Goal: Communication & Community: Answer question/provide support

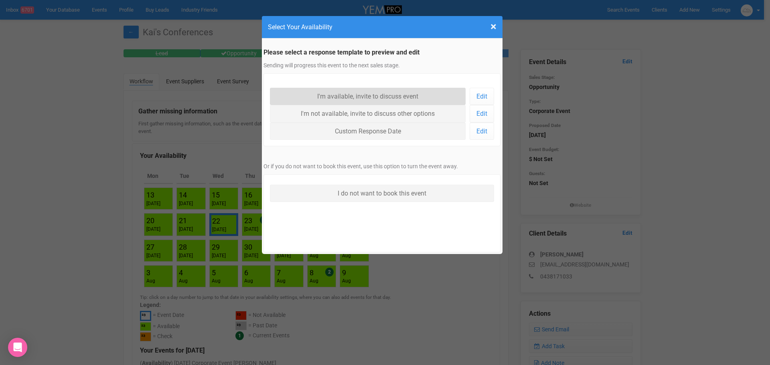
click at [390, 97] on link "I'm available, invite to discuss event" at bounding box center [368, 96] width 196 height 17
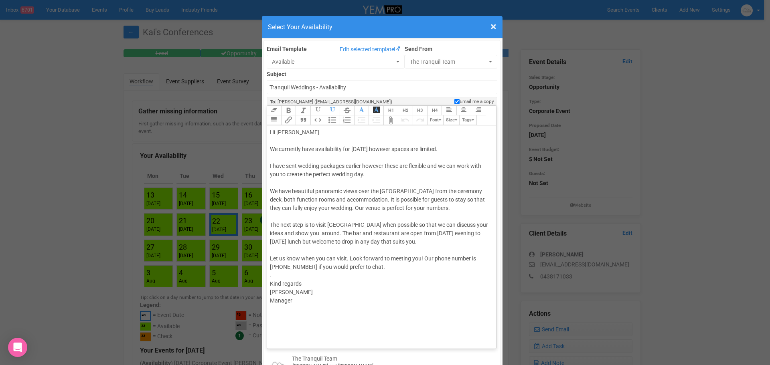
drag, startPoint x: 349, startPoint y: 148, endPoint x: 465, endPoint y: 150, distance: 115.8
click at [465, 150] on div "Hi [PERSON_NAME] We currently have availability for [DATE] however spaces are l…" at bounding box center [380, 258] width 221 height 261
click at [376, 149] on div "Hi [PERSON_NAME] We currently have availability for your cxonfecne I have sent …" at bounding box center [380, 258] width 221 height 261
drag, startPoint x: 376, startPoint y: 149, endPoint x: 360, endPoint y: 154, distance: 17.5
click at [345, 152] on div "Hi [PERSON_NAME] We currently have availability for your cxonfecne I have sent …" at bounding box center [380, 258] width 221 height 261
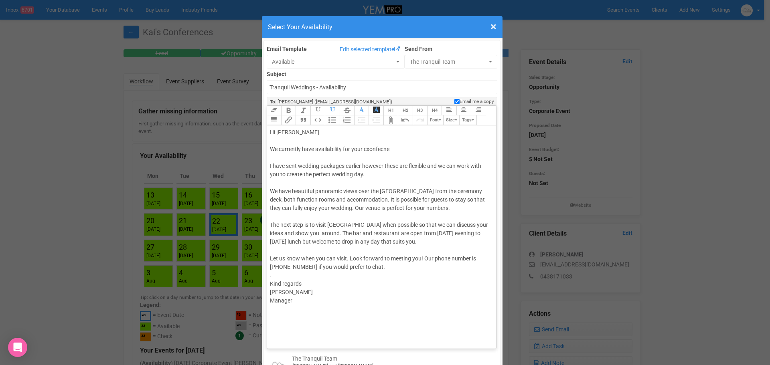
click at [390, 151] on div "Hi [PERSON_NAME] We currently have availability for your cxonfecne I have sent …" at bounding box center [380, 258] width 221 height 261
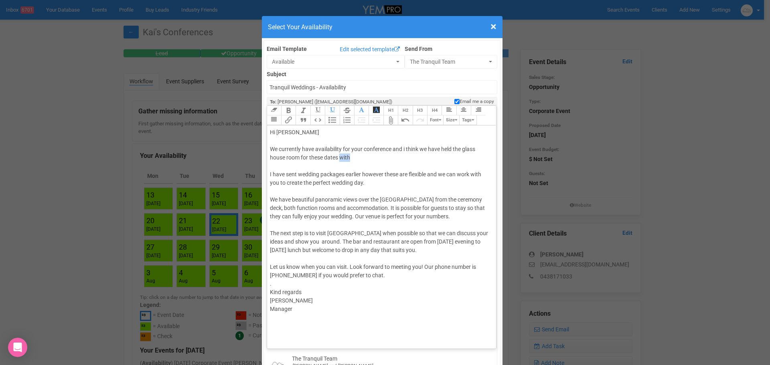
drag, startPoint x: 338, startPoint y: 159, endPoint x: 362, endPoint y: 160, distance: 24.1
click at [362, 160] on div "Hi [PERSON_NAME] We currently have availability for your conference and i think…" at bounding box center [380, 262] width 221 height 269
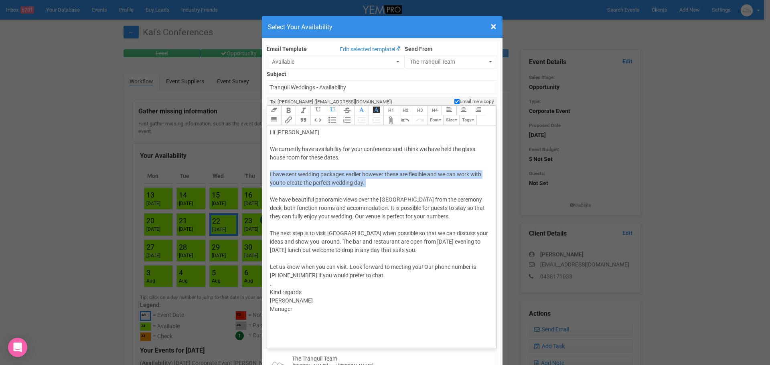
drag, startPoint x: 265, startPoint y: 175, endPoint x: 392, endPoint y: 188, distance: 128.5
click at [392, 188] on trix-editor "Hi [PERSON_NAME] We currently have availability for your conference and i think…" at bounding box center [381, 234] width 229 height 219
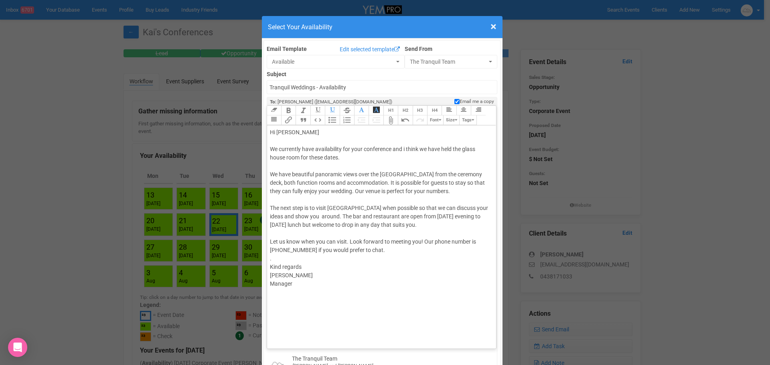
drag, startPoint x: 474, startPoint y: 192, endPoint x: 263, endPoint y: 172, distance: 211.8
click at [267, 172] on div "Link Unlink Bold Italic Strikethrough H1 H2 H3 H4 Link Quote Code Bullets Numbe…" at bounding box center [382, 227] width 230 height 244
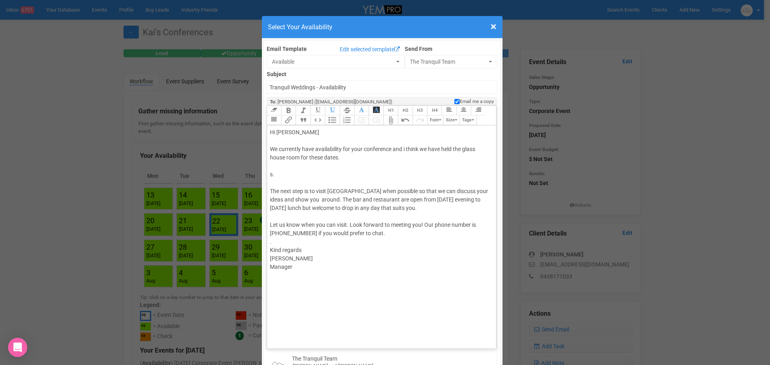
click at [272, 174] on div "Hi [PERSON_NAME] We currently have availability for your conference and i think…" at bounding box center [380, 241] width 221 height 227
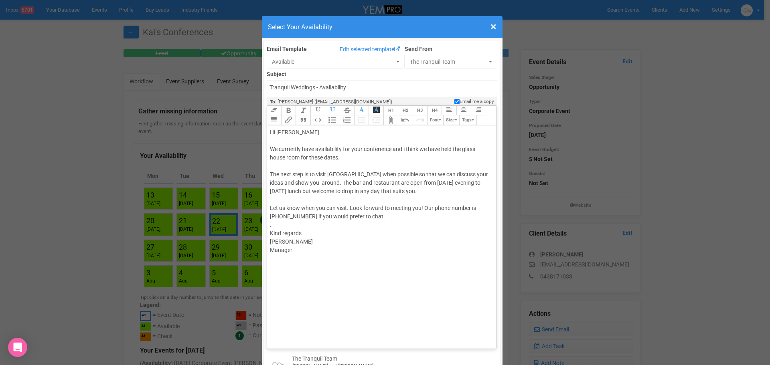
click at [447, 181] on div "Hi [PERSON_NAME] We currently have availability for your conference and i think…" at bounding box center [380, 233] width 221 height 210
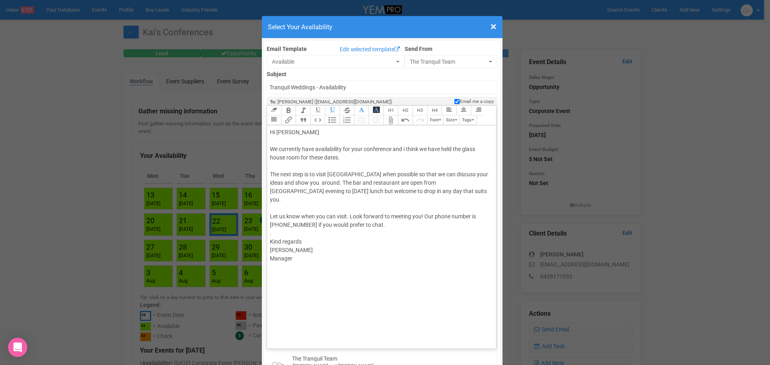
type trix-editor "<div>Hi [PERSON_NAME]<br><br>We currently have availability for your conference…"
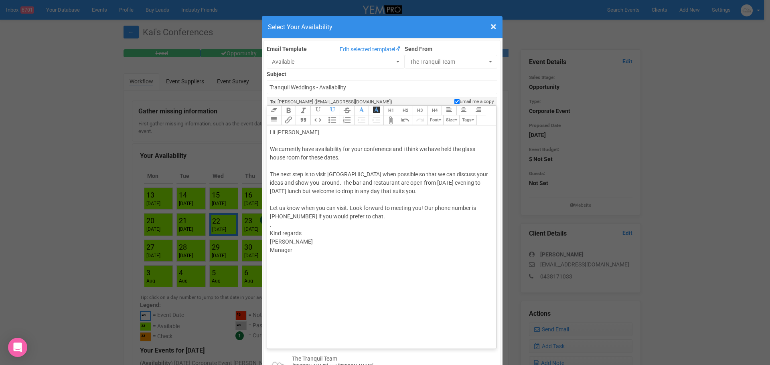
click at [434, 192] on div "Hi [PERSON_NAME] We currently have availability for your conference and i think…" at bounding box center [380, 233] width 221 height 210
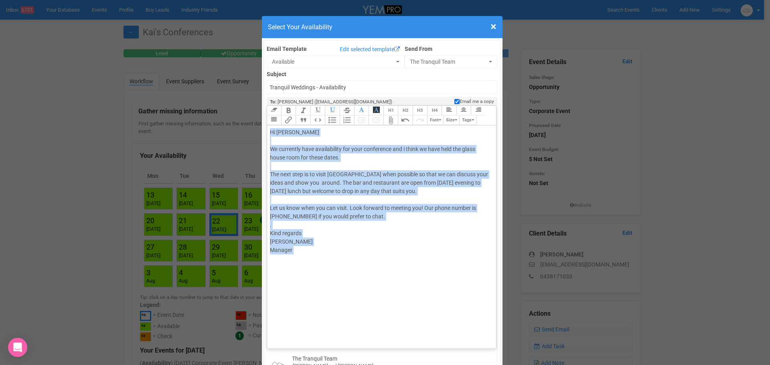
drag, startPoint x: 316, startPoint y: 257, endPoint x: 298, endPoint y: 163, distance: 95.9
copy div "Hi [PERSON_NAME] We currently have availability for your conference and i think…"
click at [491, 29] on span "×" at bounding box center [493, 26] width 6 height 13
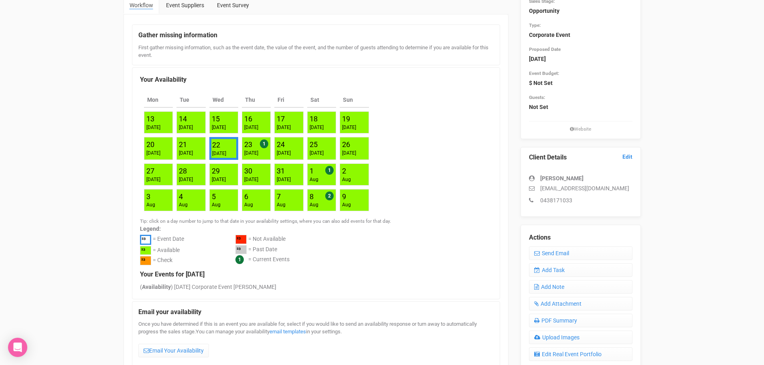
scroll to position [80, 0]
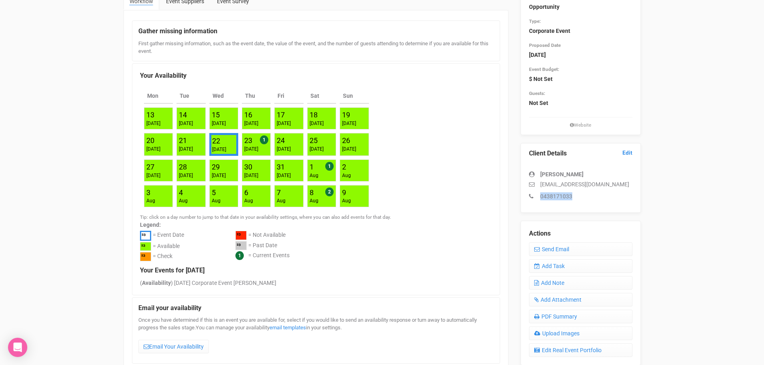
drag, startPoint x: 579, startPoint y: 195, endPoint x: 541, endPoint y: 197, distance: 37.7
click at [541, 197] on p "0438171033" at bounding box center [580, 196] width 103 height 8
copy p "0438171033"
drag, startPoint x: 594, startPoint y: 182, endPoint x: 540, endPoint y: 187, distance: 53.9
click at [540, 187] on p "[EMAIL_ADDRESS][DOMAIN_NAME]" at bounding box center [580, 184] width 103 height 8
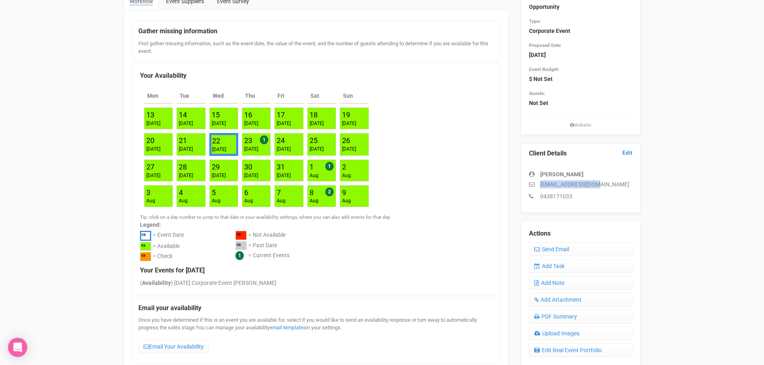
copy p "[EMAIL_ADDRESS][DOMAIN_NAME]"
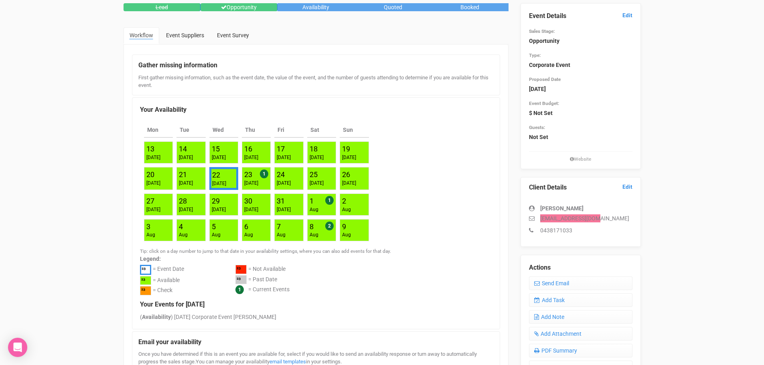
scroll to position [0, 0]
